Goal: Task Accomplishment & Management: Manage account settings

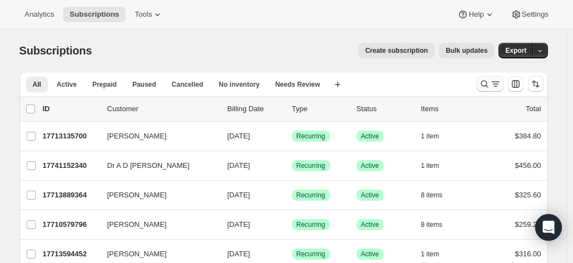
click at [483, 90] on button "Search and filter results" at bounding box center [490, 84] width 27 height 16
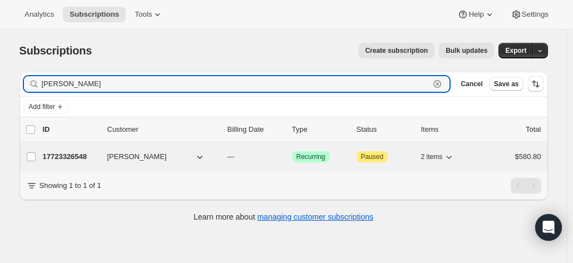
type input "[PERSON_NAME]"
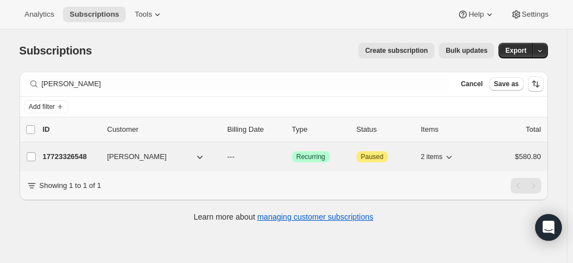
click at [61, 154] on p "17723326548" at bounding box center [71, 156] width 56 height 11
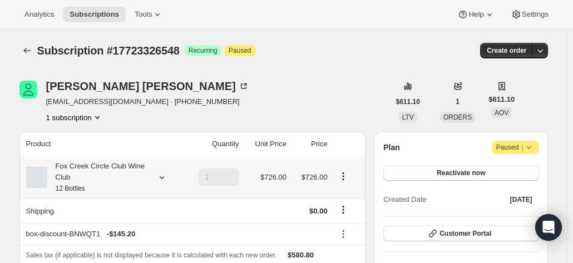
click at [116, 174] on div "Fox Creek Circle Club Wine Club 12 Bottles" at bounding box center [97, 177] width 100 height 33
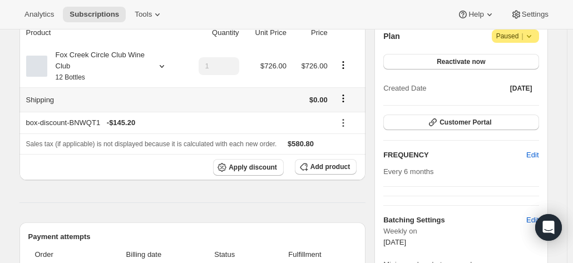
scroll to position [56, 0]
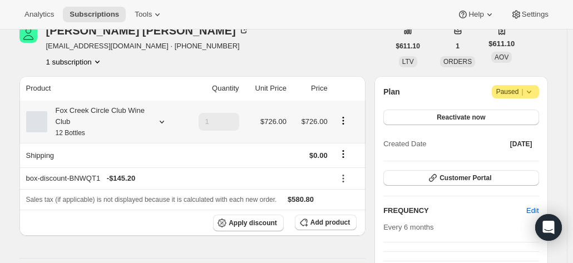
click at [162, 123] on icon at bounding box center [161, 121] width 11 height 11
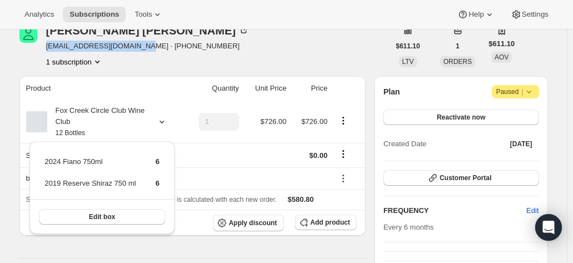
drag, startPoint x: 137, startPoint y: 48, endPoint x: 48, endPoint y: 52, distance: 89.1
click at [48, 52] on div "[PERSON_NAME] [EMAIL_ADDRESS][DOMAIN_NAME] · [PHONE_NUMBER] 1 subscription" at bounding box center [204, 46] width 370 height 42
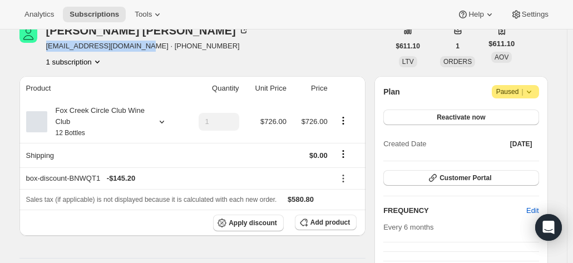
copy span "[EMAIL_ADDRESS][DOMAIN_NAME]"
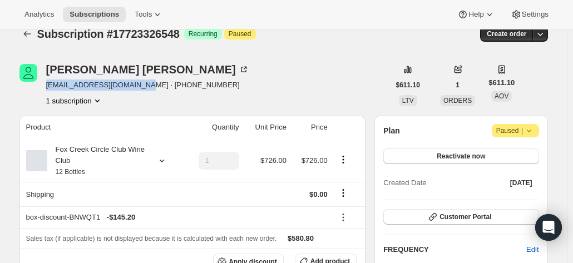
scroll to position [0, 0]
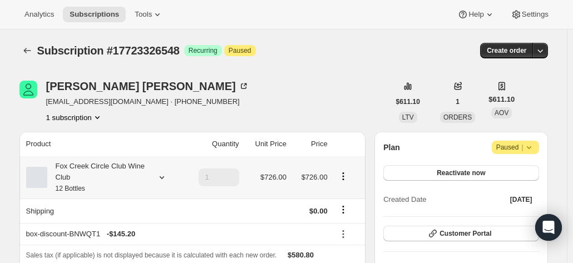
click at [154, 172] on div "Fox Creek Circle Club Wine Club 12 Bottles" at bounding box center [103, 177] width 154 height 33
click at [160, 176] on icon at bounding box center [161, 177] width 11 height 11
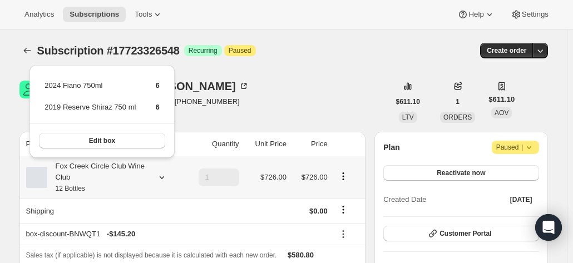
click at [158, 177] on div at bounding box center [160, 177] width 16 height 11
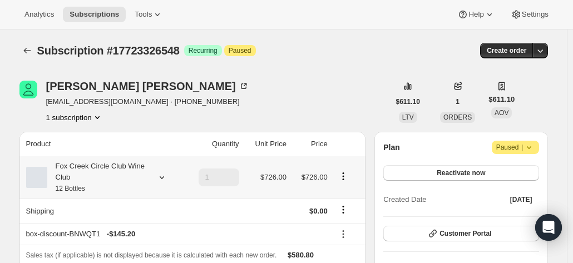
click at [162, 177] on icon at bounding box center [161, 177] width 11 height 11
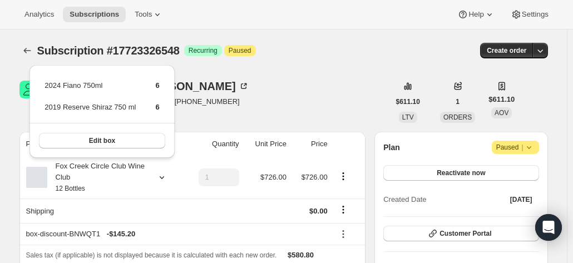
drag, startPoint x: 562, startPoint y: 93, endPoint x: 533, endPoint y: 107, distance: 32.3
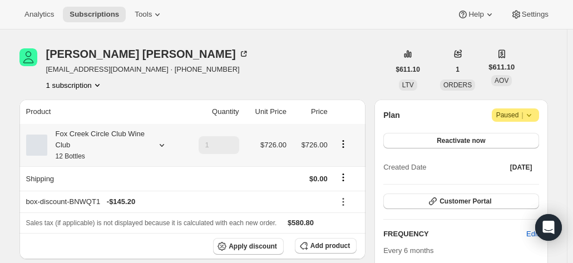
scroll to position [56, 0]
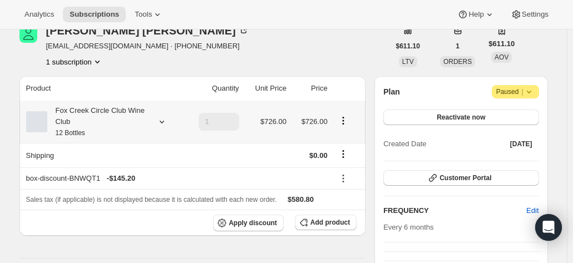
click at [126, 110] on div "Fox Creek Circle Club Wine Club 12 Bottles" at bounding box center [97, 121] width 100 height 33
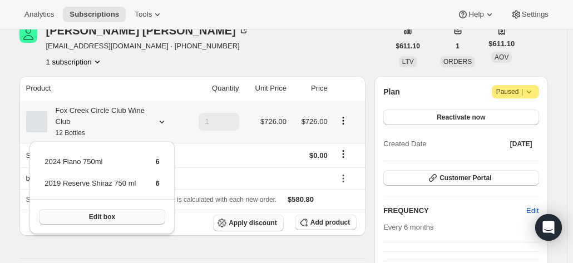
click at [121, 222] on button "Edit box" at bounding box center [102, 217] width 126 height 16
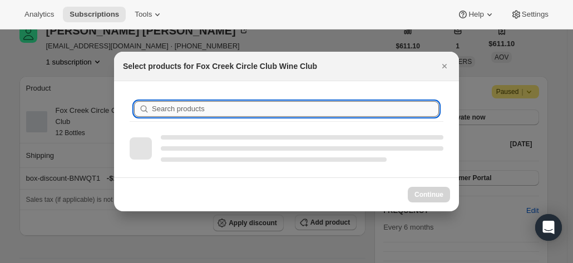
click at [182, 115] on input "Search products" at bounding box center [295, 109] width 287 height 16
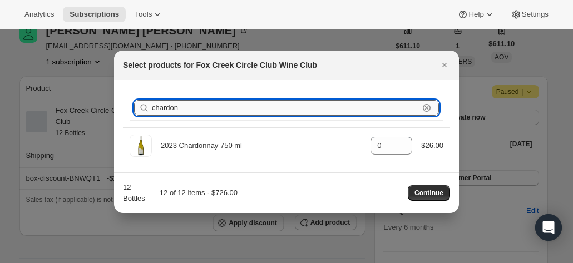
type input "chardonn"
drag, startPoint x: 210, startPoint y: 108, endPoint x: 122, endPoint y: 105, distance: 87.9
click at [123, 105] on div "Search products chardonn Clear" at bounding box center [286, 108] width 327 height 38
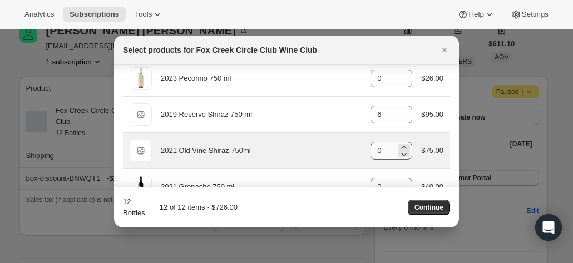
scroll to position [111, 0]
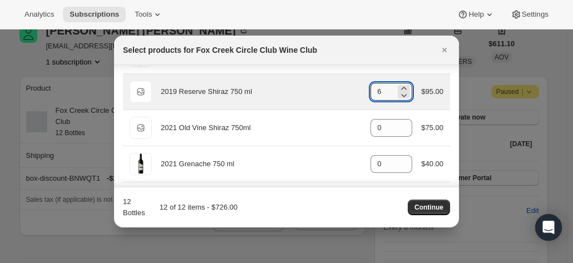
drag, startPoint x: 355, startPoint y: 85, endPoint x: 347, endPoint y: 85, distance: 7.8
click at [347, 85] on div "Default Title 2019 Reserve Shiraz 750 ml gid://shopify/ProductVariant/421012833…" at bounding box center [287, 92] width 314 height 22
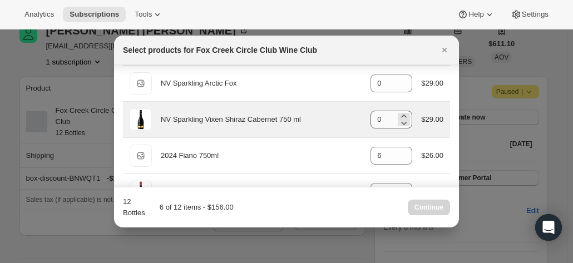
scroll to position [501, 0]
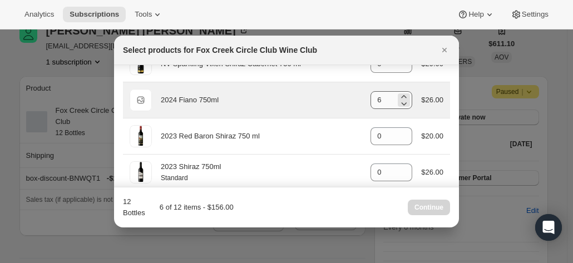
type input "0"
drag, startPoint x: 380, startPoint y: 97, endPoint x: 353, endPoint y: 97, distance: 27.3
click at [353, 97] on div "Default Title 2024 Fiano 750ml gid://shopify/ProductVariant/42034303664212 6 $2…" at bounding box center [287, 100] width 314 height 22
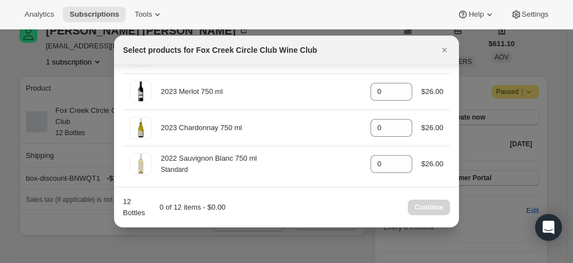
scroll to position [618, 0]
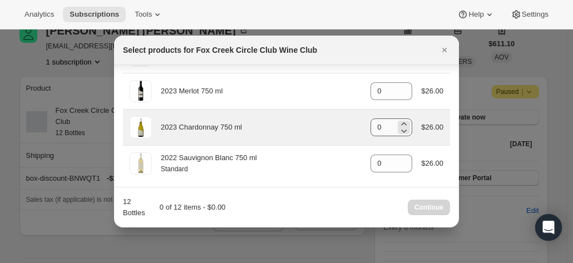
type input "0"
drag, startPoint x: 374, startPoint y: 122, endPoint x: 359, endPoint y: 122, distance: 15.6
click at [359, 122] on div "2023 Chardonnay 750 ml gid://shopify/ProductVariant/41594928857172 0 $26.00" at bounding box center [287, 127] width 314 height 22
drag, startPoint x: 364, startPoint y: 123, endPoint x: 355, endPoint y: 123, distance: 8.9
click at [355, 123] on div "2023 Chardonnay 750 ml gid://shopify/ProductVariant/41594928857172 0 $26.00" at bounding box center [287, 127] width 314 height 22
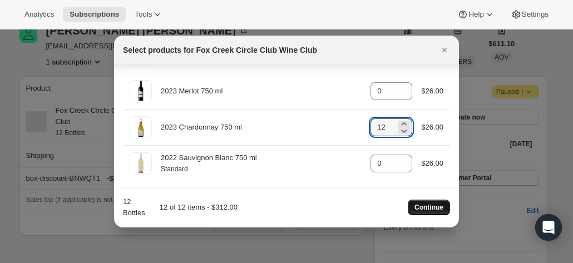
type input "12"
click at [423, 205] on span "Continue" at bounding box center [428, 207] width 29 height 9
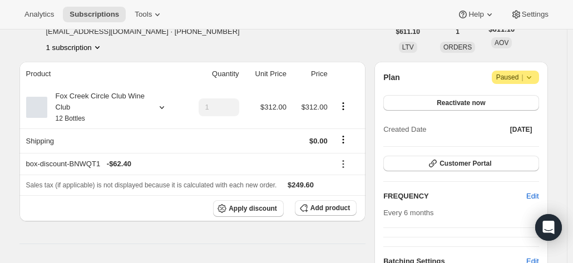
scroll to position [167, 0]
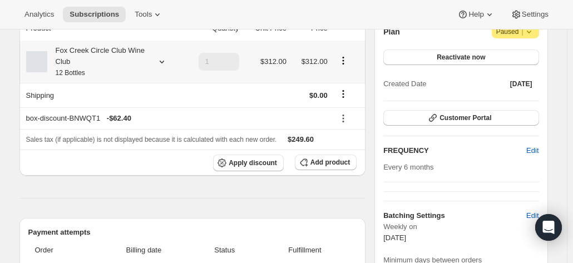
click at [130, 62] on div "Fox Creek Circle Club Wine Club 12 Bottles" at bounding box center [97, 61] width 100 height 33
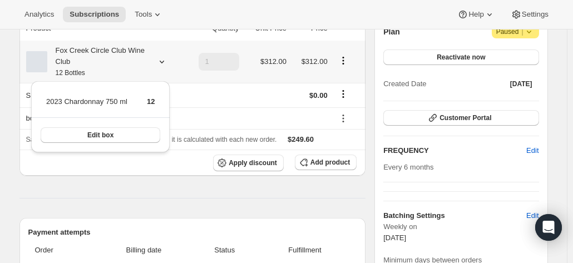
click at [130, 62] on div "Fox Creek Circle Club Wine Club 12 Bottles" at bounding box center [97, 61] width 100 height 33
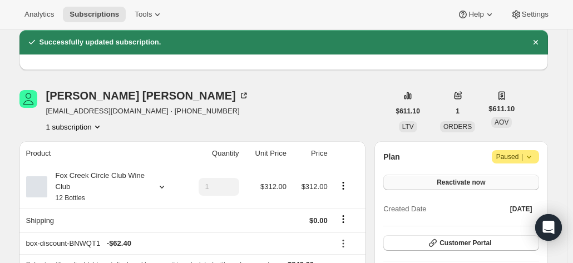
scroll to position [56, 0]
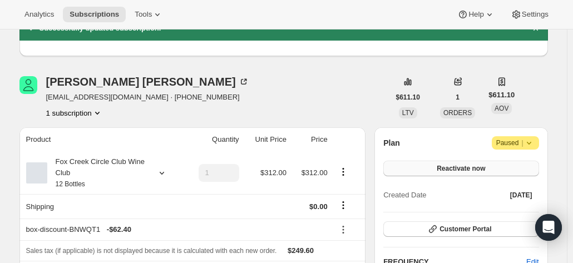
click at [464, 170] on span "Reactivate now" at bounding box center [461, 168] width 48 height 9
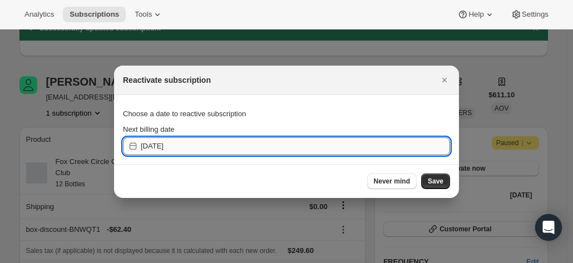
click at [226, 142] on input "[DATE]" at bounding box center [295, 146] width 309 height 18
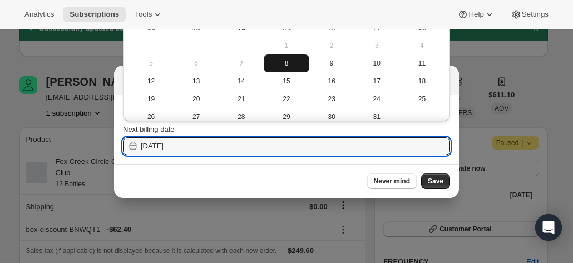
click at [285, 64] on span "8" at bounding box center [286, 63] width 36 height 9
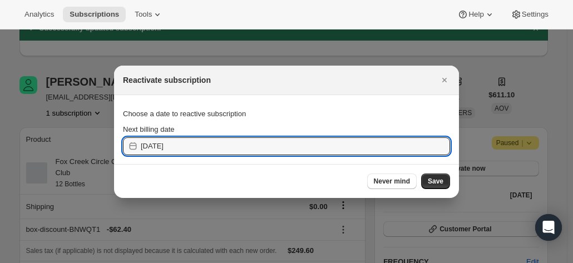
drag, startPoint x: 264, startPoint y: 146, endPoint x: 281, endPoint y: 132, distance: 21.7
click at [263, 146] on input "[DATE]" at bounding box center [295, 146] width 309 height 18
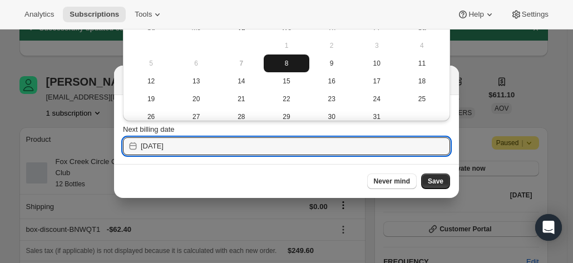
click at [285, 61] on span "8" at bounding box center [286, 63] width 36 height 9
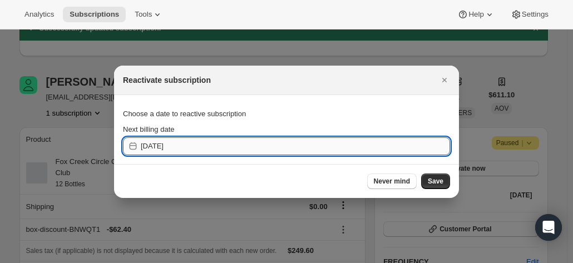
click at [274, 141] on input "[DATE]" at bounding box center [295, 146] width 309 height 18
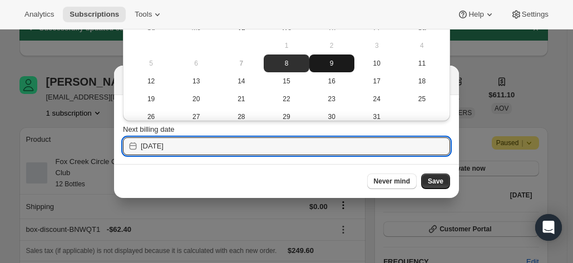
click at [320, 67] on span "9" at bounding box center [332, 63] width 36 height 9
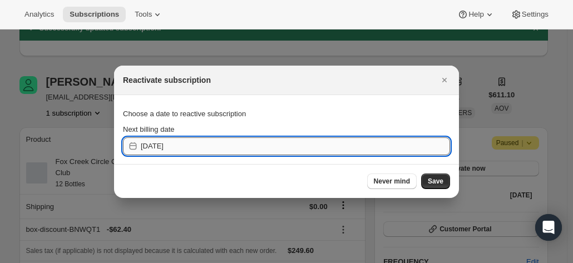
click at [204, 142] on input "[DATE]" at bounding box center [295, 146] width 309 height 18
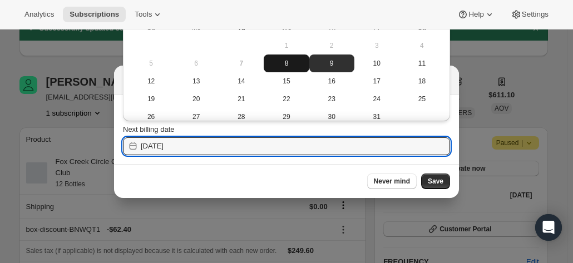
click at [299, 65] on span "8" at bounding box center [286, 63] width 36 height 9
type input "[DATE]"
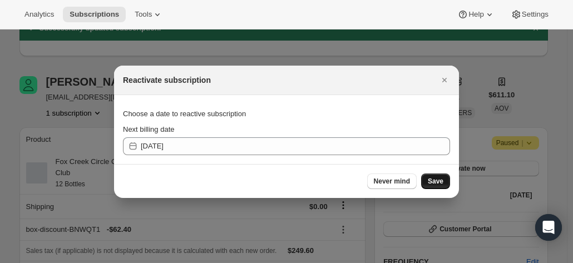
click at [435, 179] on span "Save" at bounding box center [436, 181] width 16 height 9
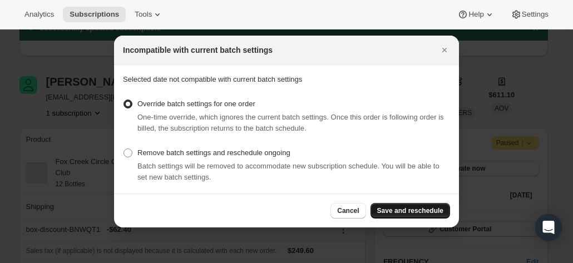
click at [417, 212] on span "Save and reschedule" at bounding box center [410, 210] width 66 height 9
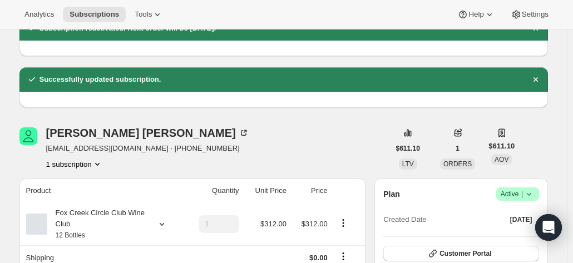
scroll to position [222, 0]
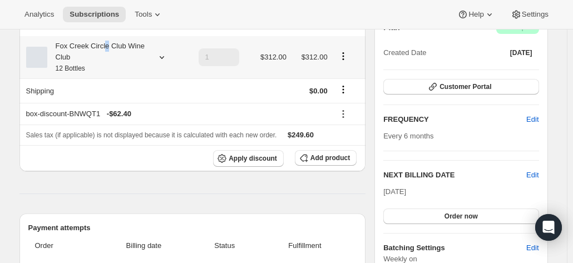
click at [108, 48] on div "Fox Creek Circle Club Wine Club 12 Bottles" at bounding box center [97, 57] width 100 height 33
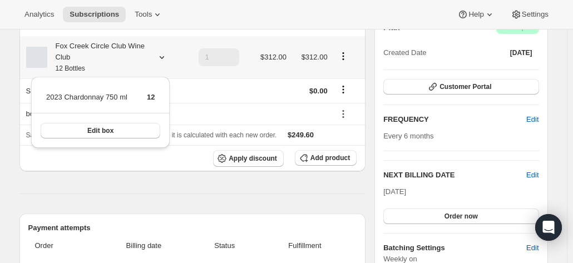
click at [107, 47] on div "Fox Creek Circle Club Wine Club 12 Bottles" at bounding box center [97, 57] width 100 height 33
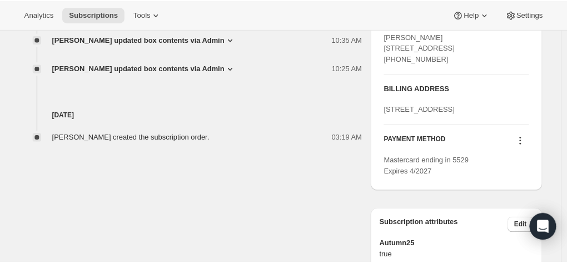
scroll to position [389, 0]
